Goal: Task Accomplishment & Management: Manage account settings

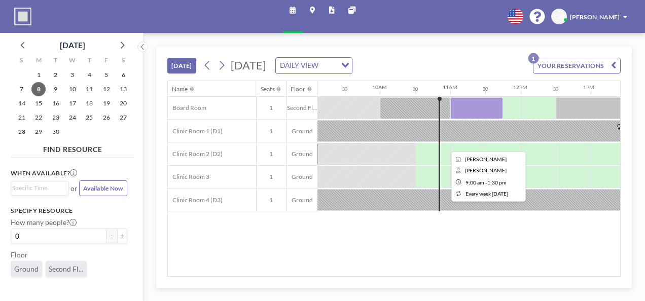
scroll to position [0, 659]
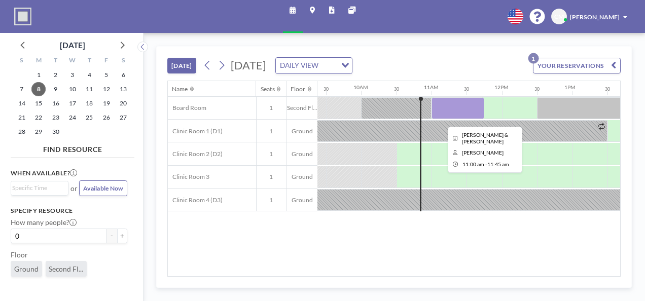
click at [447, 108] on div at bounding box center [457, 108] width 53 height 22
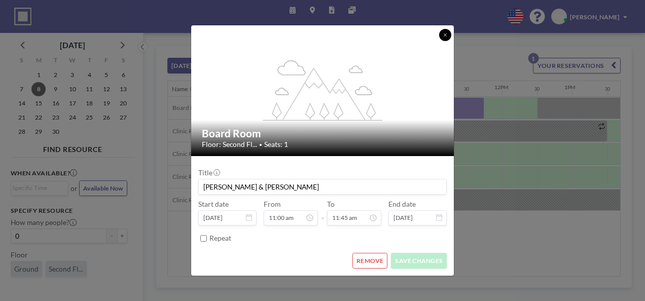
drag, startPoint x: 445, startPoint y: 34, endPoint x: 465, endPoint y: 87, distance: 56.5
click at [445, 34] on icon at bounding box center [445, 34] width 4 height 5
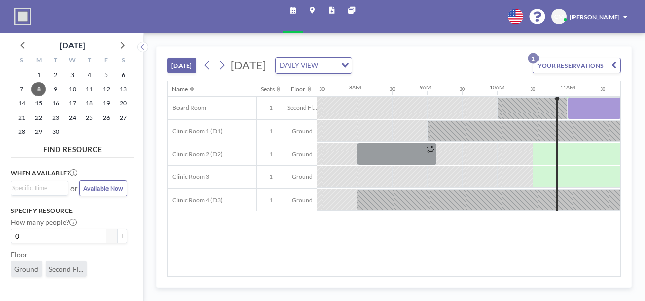
scroll to position [0, 521]
click at [50, 88] on span "9" at bounding box center [56, 89] width 14 height 14
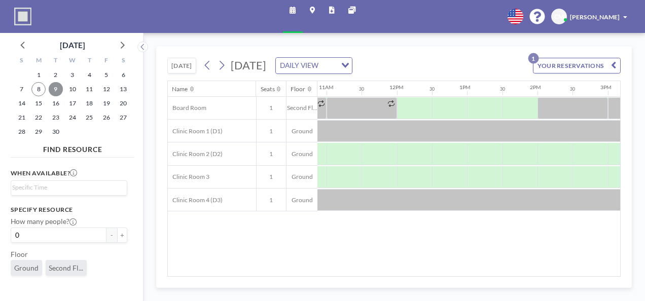
scroll to position [0, 679]
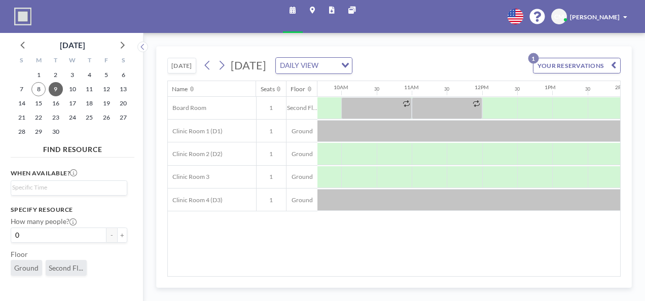
click at [617, 59] on button "YOUR RESERVATIONS 1" at bounding box center [577, 66] width 88 height 16
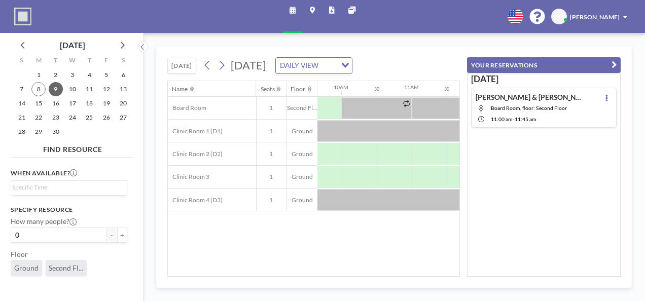
click at [616, 63] on icon "button" at bounding box center [613, 65] width 5 height 11
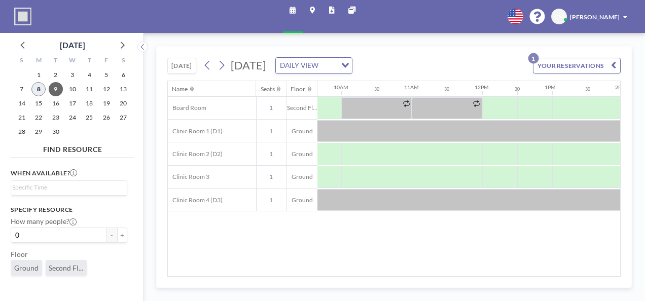
click at [45, 89] on span "8" at bounding box center [38, 89] width 14 height 14
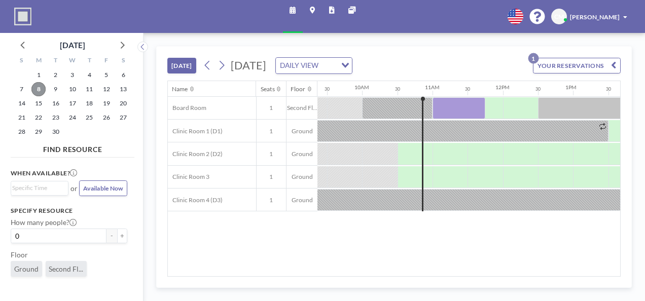
scroll to position [0, 659]
click at [56, 86] on span "9" at bounding box center [56, 89] width 14 height 14
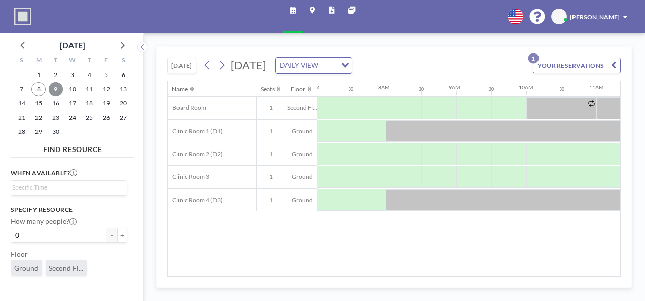
scroll to position [0, 494]
drag, startPoint x: 388, startPoint y: 271, endPoint x: 397, endPoint y: 275, distance: 10.2
click at [415, 275] on div "Name Seats Floor 12AM 30 1AM 30 2AM 30 3AM 30 4AM 30 5AM 30 6AM 30 7AM 30 8AM 3…" at bounding box center [394, 178] width 452 height 195
drag, startPoint x: 370, startPoint y: 279, endPoint x: 395, endPoint y: 275, distance: 26.2
click at [416, 273] on div "[DATE] [DATE] DAILY VIEW Loading... YOUR RESERVATIONS 1 Name Seats Floor 12AM 3…" at bounding box center [394, 167] width 476 height 242
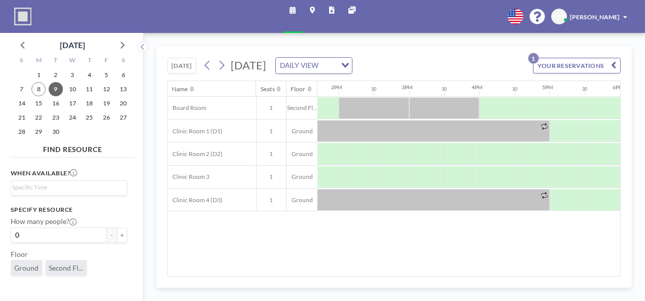
scroll to position [0, 975]
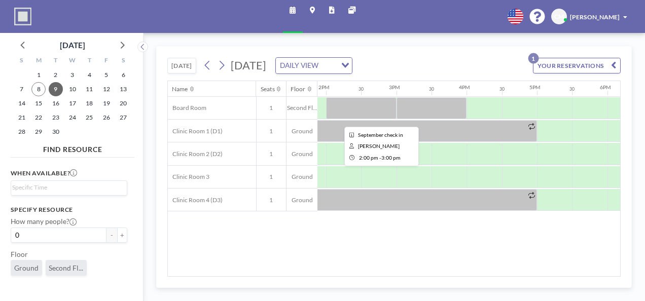
click at [384, 107] on div at bounding box center [361, 108] width 70 height 22
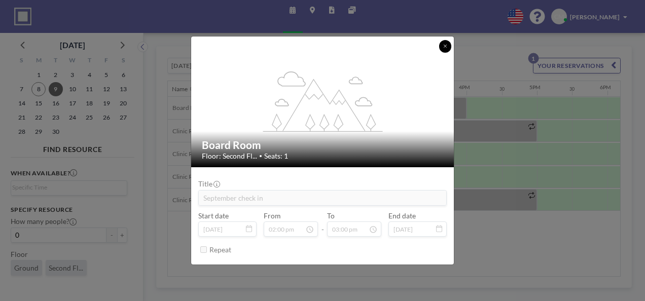
drag, startPoint x: 447, startPoint y: 43, endPoint x: 449, endPoint y: 50, distance: 7.5
click at [447, 44] on button at bounding box center [445, 46] width 12 height 12
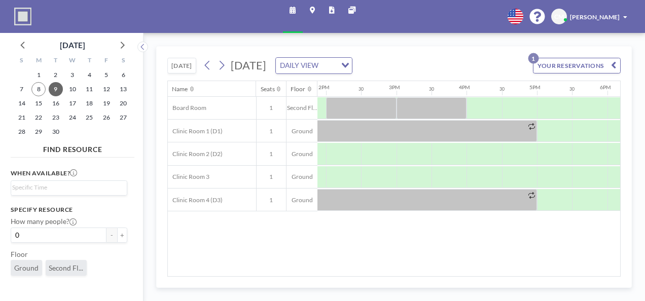
drag, startPoint x: 466, startPoint y: 271, endPoint x: 432, endPoint y: 274, distance: 34.7
click at [432, 274] on div "Name Seats Floor 12AM 30 1AM 30 2AM 30 3AM 30 4AM 30 5AM 30 6AM 30 7AM 30 8AM 3…" at bounding box center [394, 178] width 452 height 195
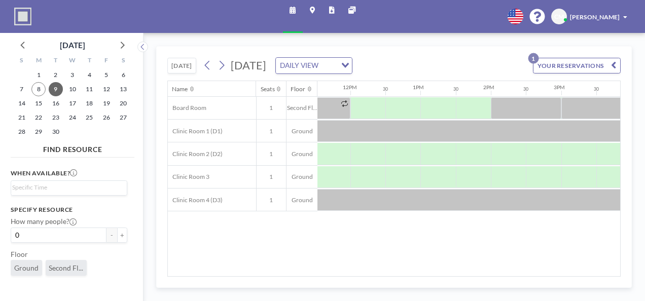
scroll to position [0, 809]
drag, startPoint x: 407, startPoint y: 271, endPoint x: 381, endPoint y: 274, distance: 26.0
click at [381, 274] on div "Name Seats Floor 12AM 30 1AM 30 2AM 30 3AM 30 4AM 30 5AM 30 6AM 30 7AM 30 8AM 3…" at bounding box center [394, 178] width 452 height 195
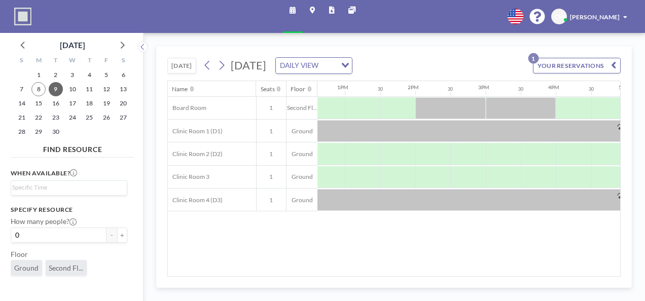
scroll to position [0, 890]
